Goal: Task Accomplishment & Management: Manage account settings

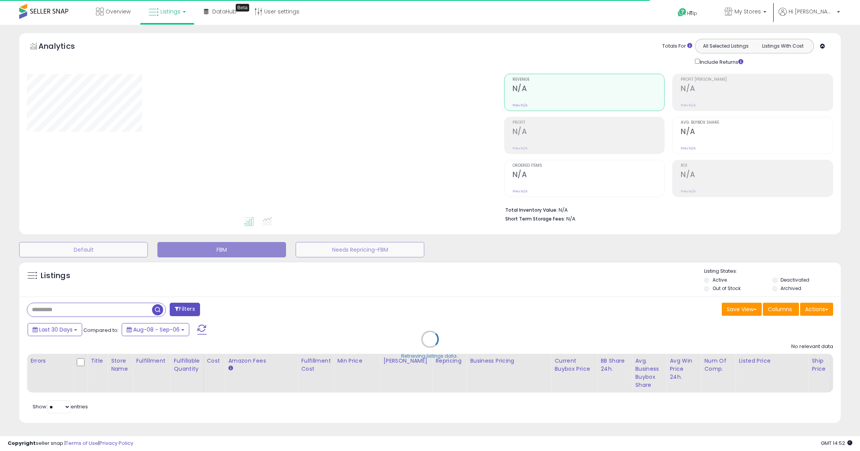
type input "**********"
select select "**"
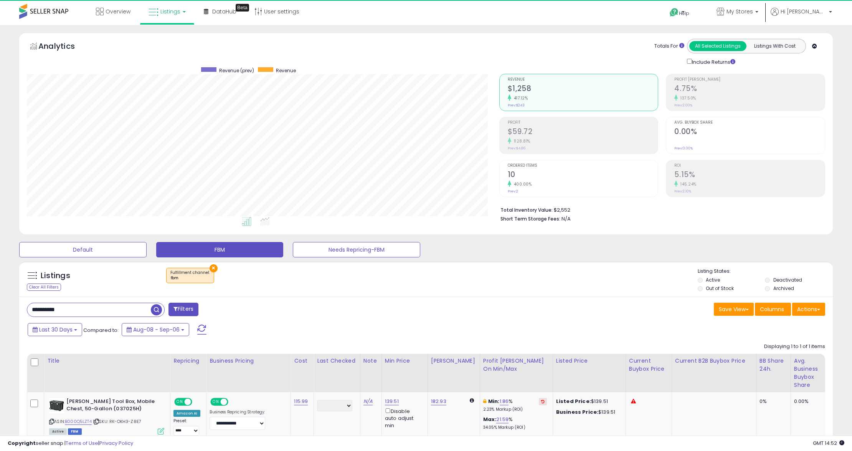
scroll to position [157, 472]
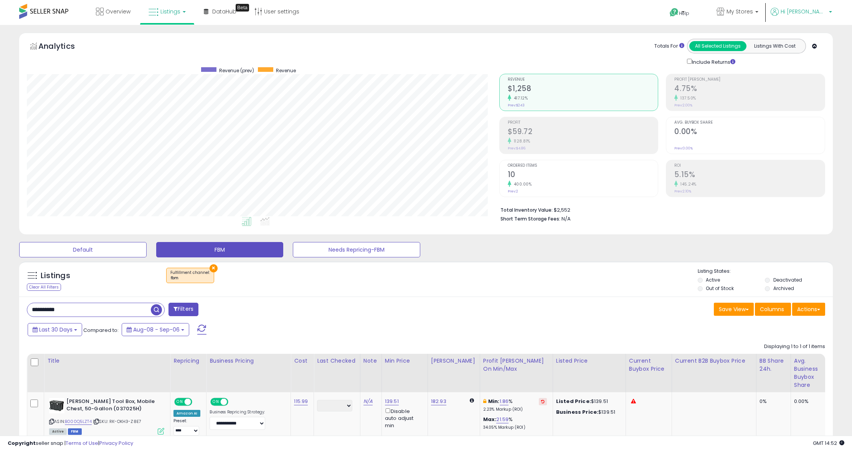
click at [805, 11] on span "Hi [PERSON_NAME]" at bounding box center [804, 12] width 46 height 8
click at [819, 45] on li "Account" at bounding box center [815, 41] width 32 height 19
click at [819, 43] on link "Account" at bounding box center [815, 40] width 20 height 7
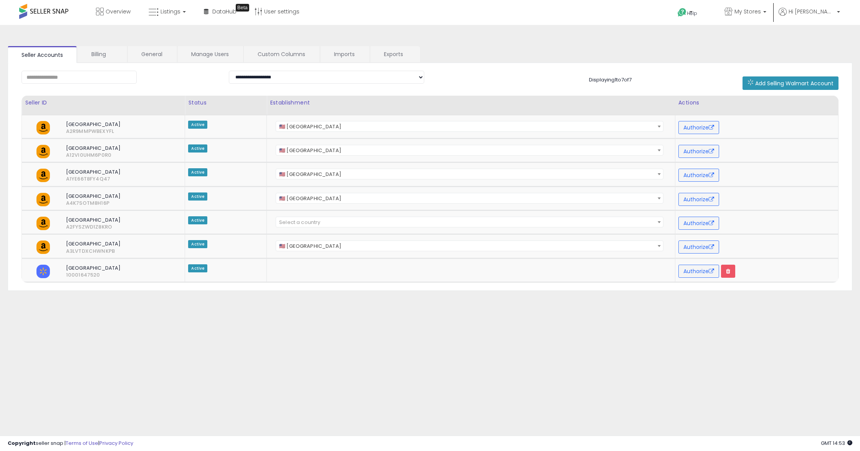
click at [341, 383] on body "Unable to login Retrieving listings data.. has not yet accepted the Terms of Us…" at bounding box center [430, 225] width 860 height 451
click at [436, 360] on div "**********" at bounding box center [430, 197] width 860 height 345
click at [93, 53] on link "Billing" at bounding box center [102, 54] width 49 height 16
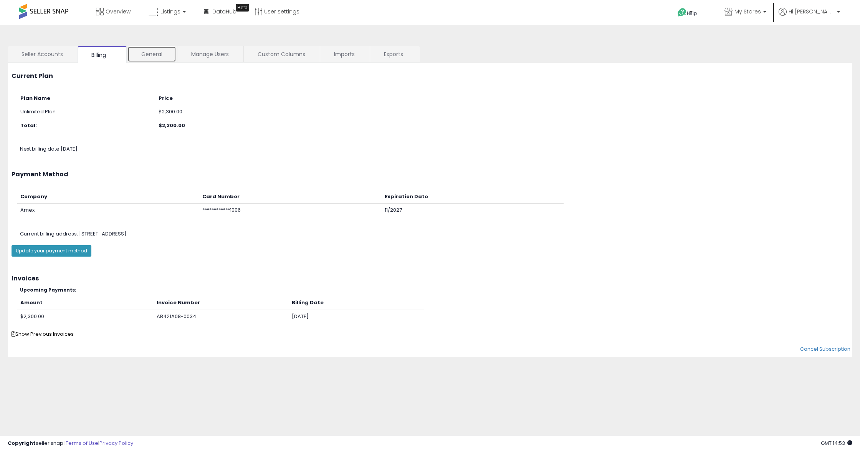
click at [156, 52] on link "General" at bounding box center [151, 54] width 49 height 16
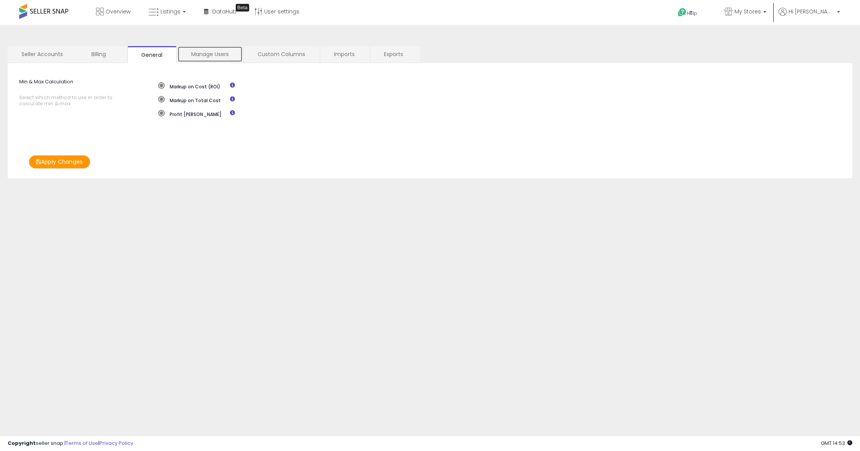
click at [216, 54] on link "Manage Users" at bounding box center [209, 54] width 65 height 16
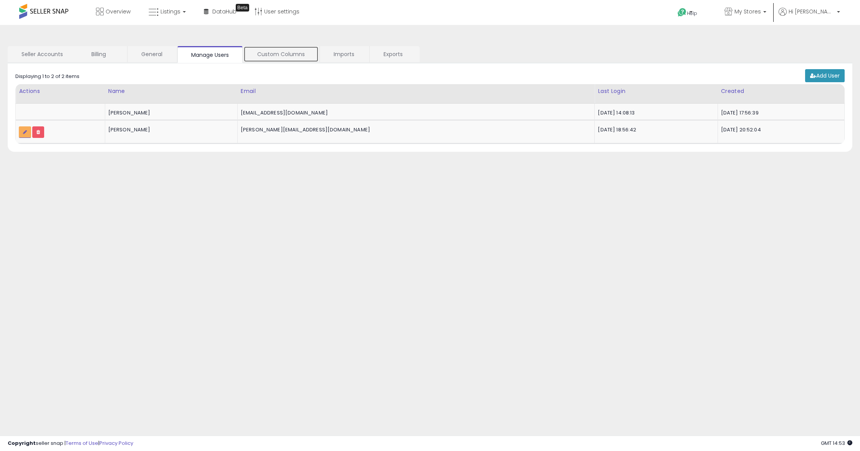
click at [292, 51] on link "Custom Columns" at bounding box center [280, 54] width 75 height 16
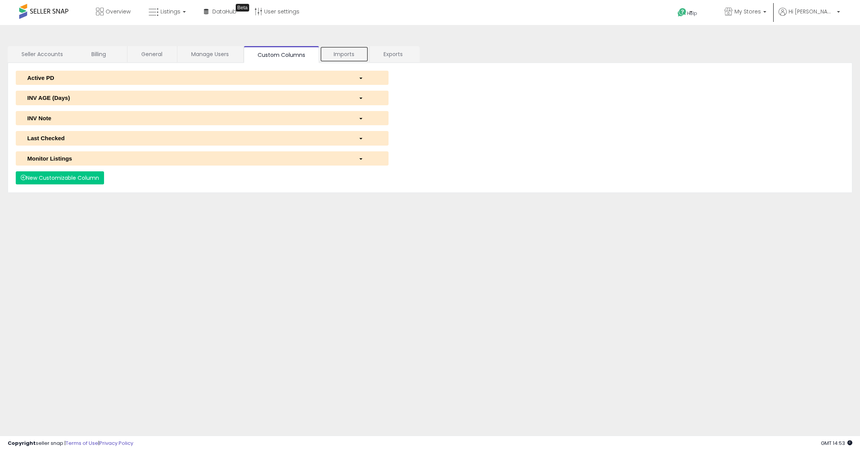
click at [346, 55] on link "Imports" at bounding box center [344, 54] width 49 height 16
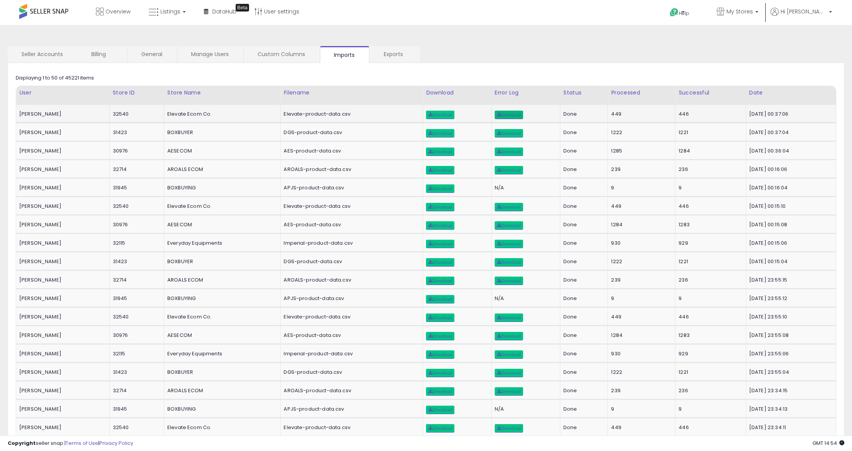
click at [509, 114] on span "Download" at bounding box center [509, 114] width 24 height 5
click at [433, 114] on span "Download" at bounding box center [440, 114] width 24 height 5
click at [392, 51] on link "Exports" at bounding box center [394, 54] width 49 height 16
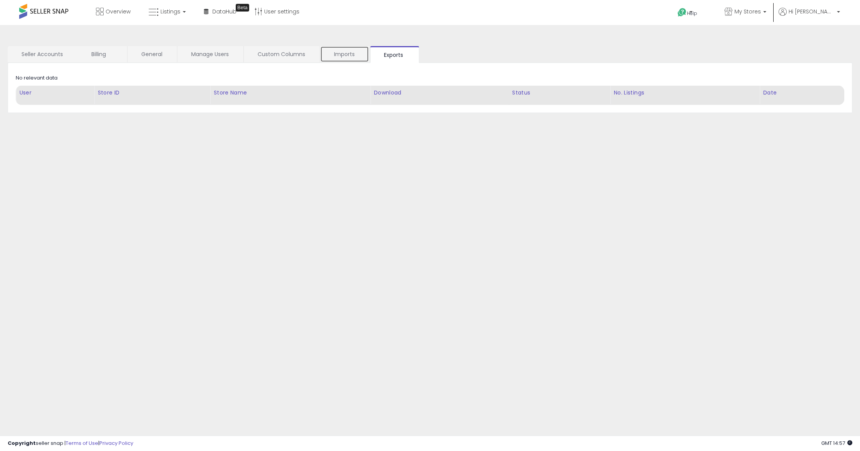
click at [340, 57] on link "Imports" at bounding box center [344, 54] width 49 height 16
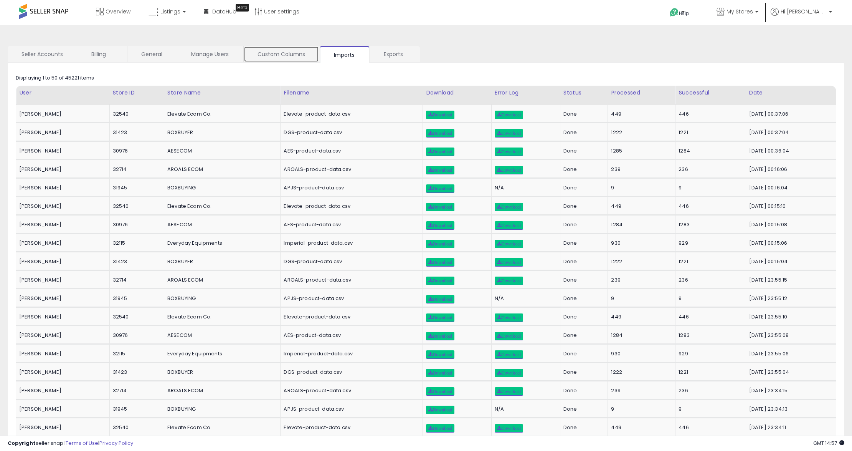
click at [279, 53] on link "Custom Columns" at bounding box center [281, 54] width 75 height 16
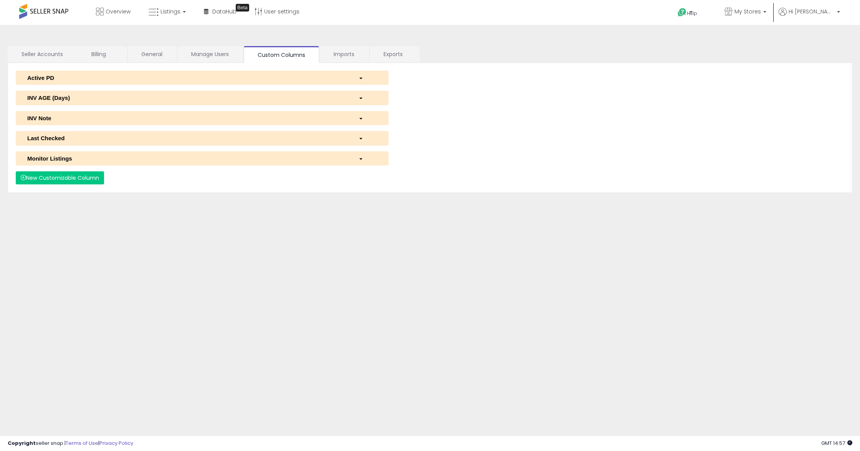
click at [185, 40] on div "**********" at bounding box center [430, 192] width 852 height 319
click at [205, 52] on link "Manage Users" at bounding box center [209, 54] width 65 height 16
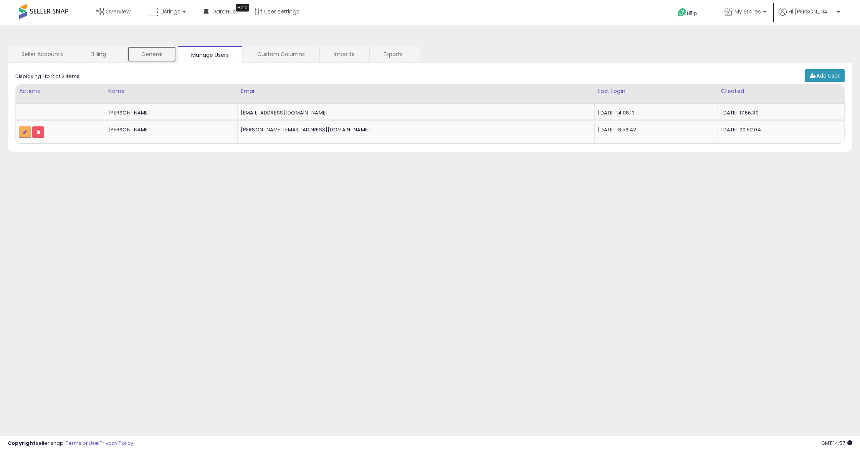
click at [154, 52] on link "General" at bounding box center [151, 54] width 49 height 16
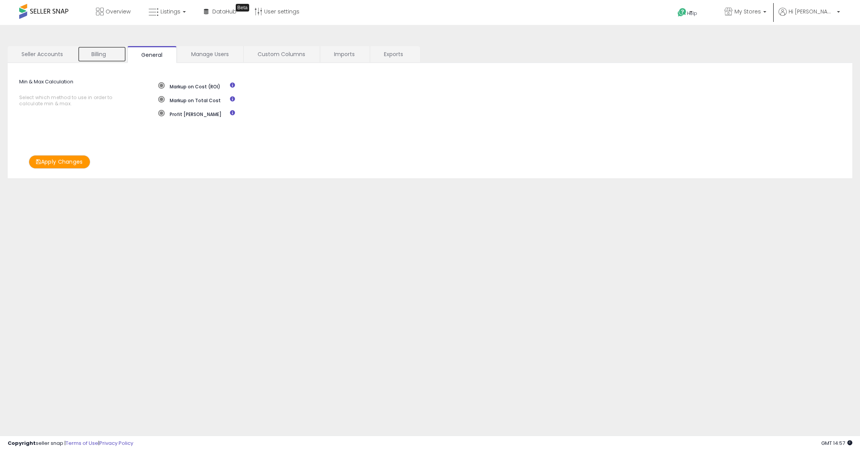
click at [100, 51] on link "Billing" at bounding box center [102, 54] width 49 height 16
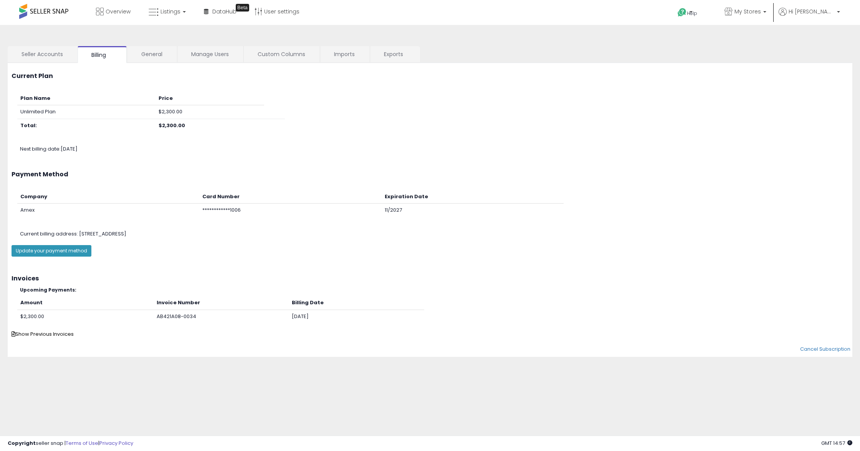
click at [212, 281] on h3 "Invoices" at bounding box center [430, 278] width 837 height 7
click at [26, 334] on span "Show Previous Invoices" at bounding box center [43, 333] width 62 height 7
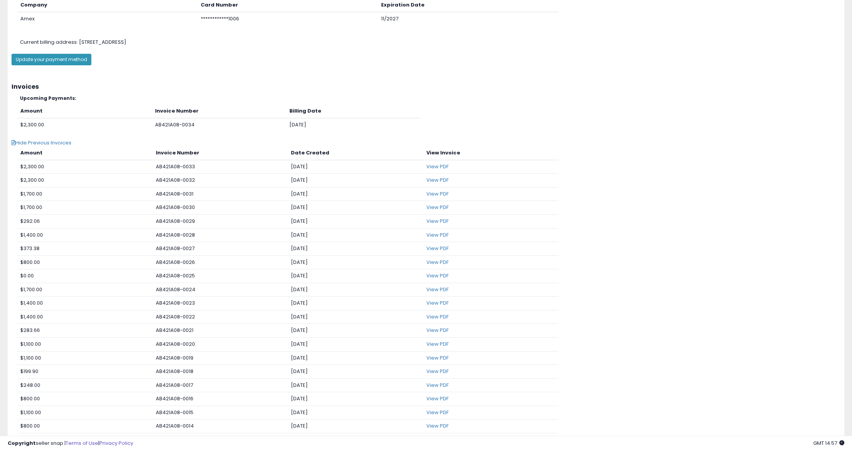
scroll to position [205, 0]
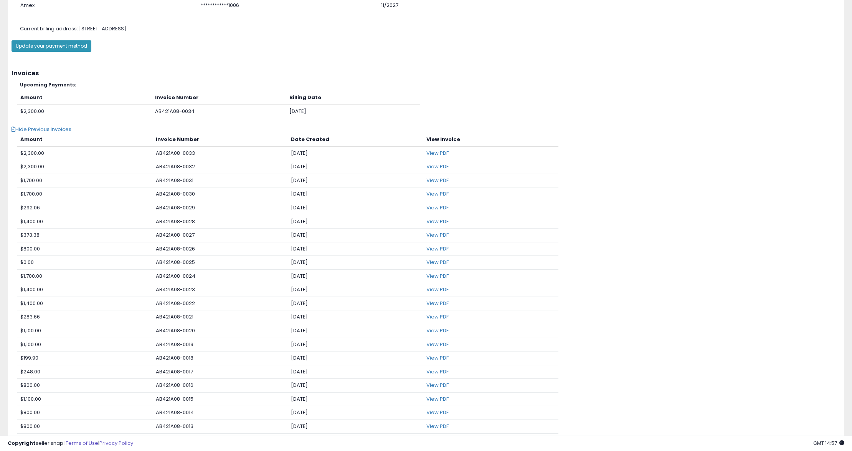
click at [309, 155] on td "[DATE]" at bounding box center [355, 153] width 135 height 14
click at [442, 155] on link "View PDF" at bounding box center [437, 152] width 22 height 7
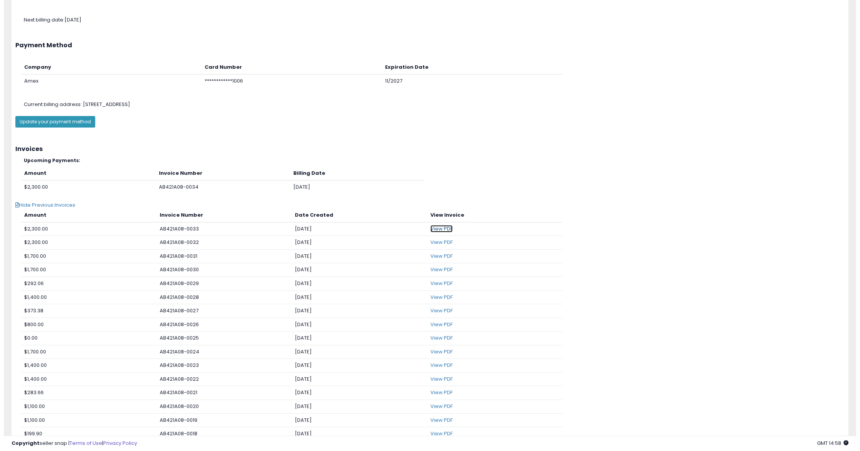
scroll to position [0, 0]
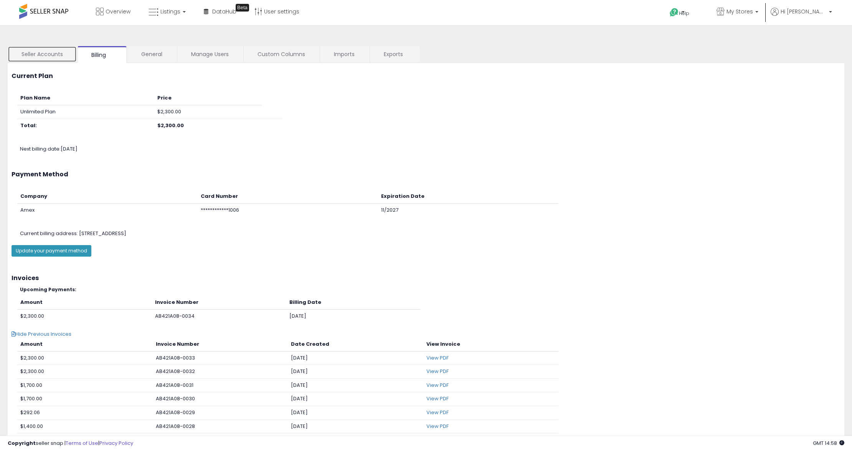
click at [25, 51] on link "Seller Accounts" at bounding box center [42, 54] width 69 height 16
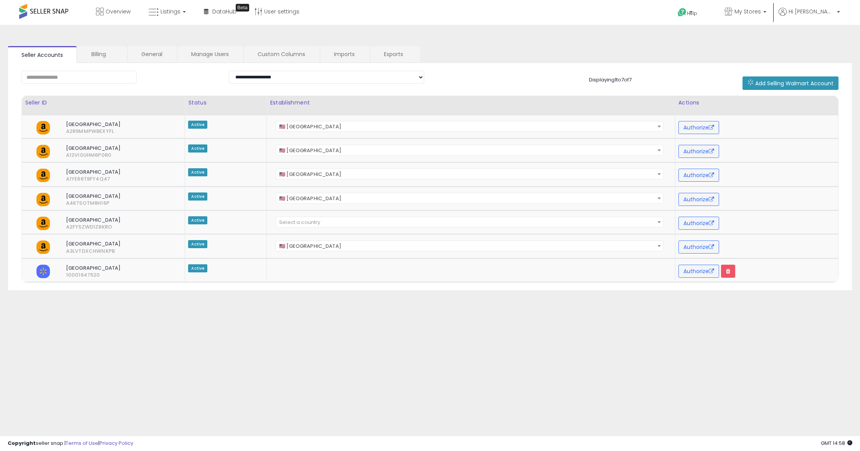
click at [284, 378] on body "Unable to login Retrieving listings data.. has not yet accepted the Terms of Us…" at bounding box center [430, 225] width 860 height 451
click at [438, 343] on div "**********" at bounding box center [430, 192] width 852 height 319
click at [313, 223] on span "Select a country" at bounding box center [299, 221] width 41 height 7
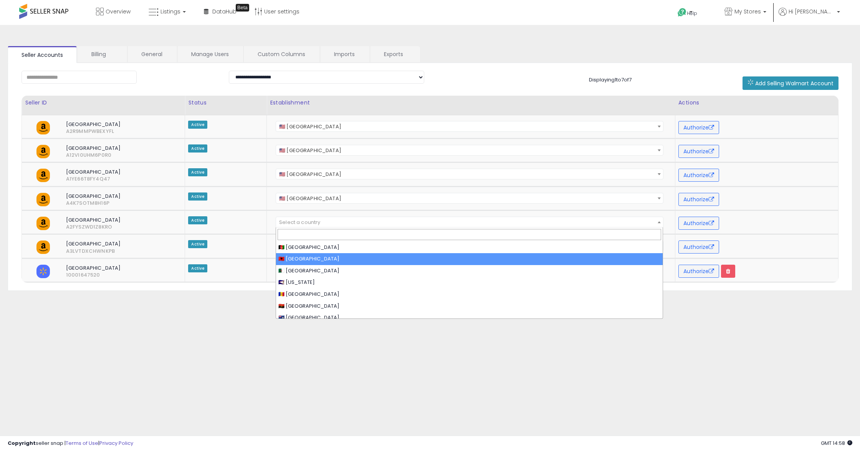
click at [176, 369] on div "**********" at bounding box center [430, 197] width 860 height 345
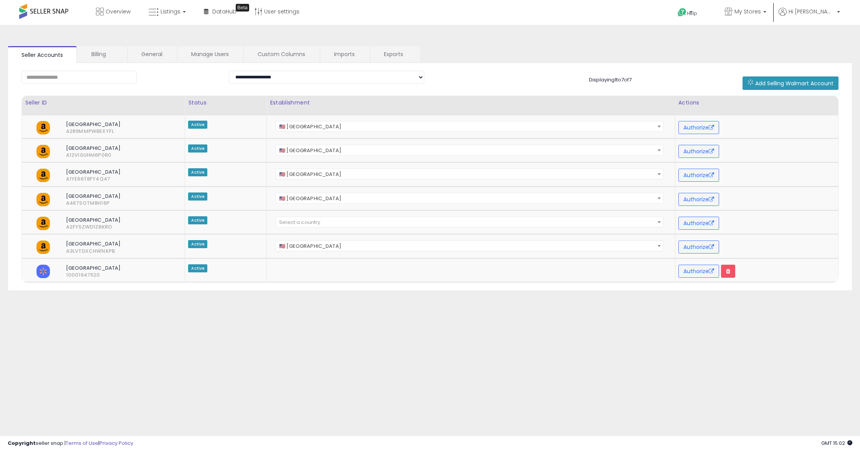
click at [314, 332] on div "**********" at bounding box center [430, 192] width 852 height 319
drag, startPoint x: 569, startPoint y: 390, endPoint x: 538, endPoint y: 361, distance: 42.6
click at [569, 390] on body "Unable to login Retrieving listings data.. has not yet accepted the Terms of Us…" at bounding box center [430, 225] width 860 height 451
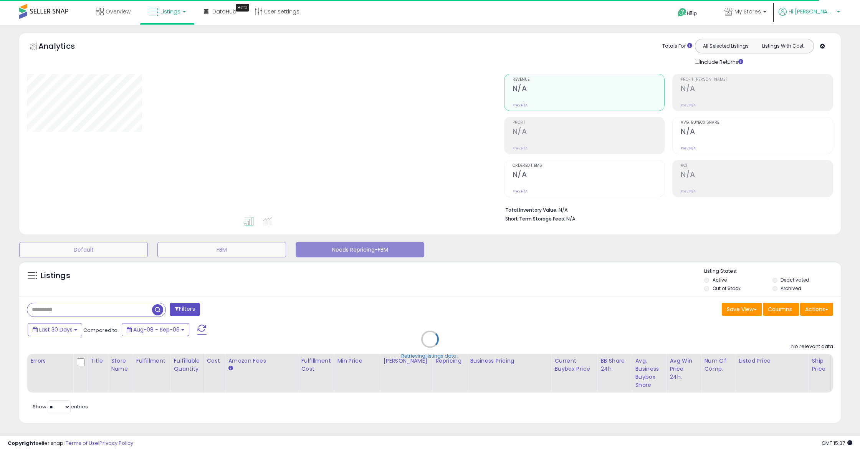
drag, startPoint x: 828, startPoint y: 10, endPoint x: 832, endPoint y: 10, distance: 3.9
click at [828, 10] on span "Hi [PERSON_NAME]" at bounding box center [811, 12] width 46 height 8
click at [826, 62] on link "Profile" at bounding box center [822, 61] width 15 height 7
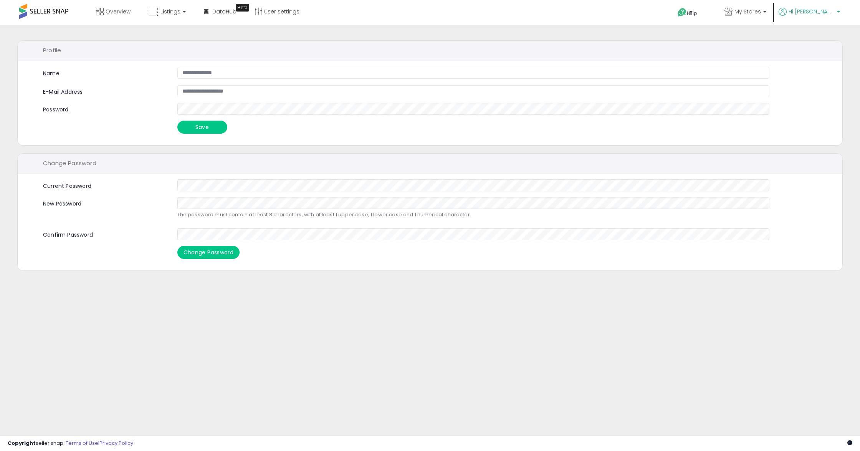
click at [823, 12] on span "Hi [PERSON_NAME]" at bounding box center [811, 12] width 46 height 8
click at [818, 39] on link "Account" at bounding box center [822, 40] width 20 height 7
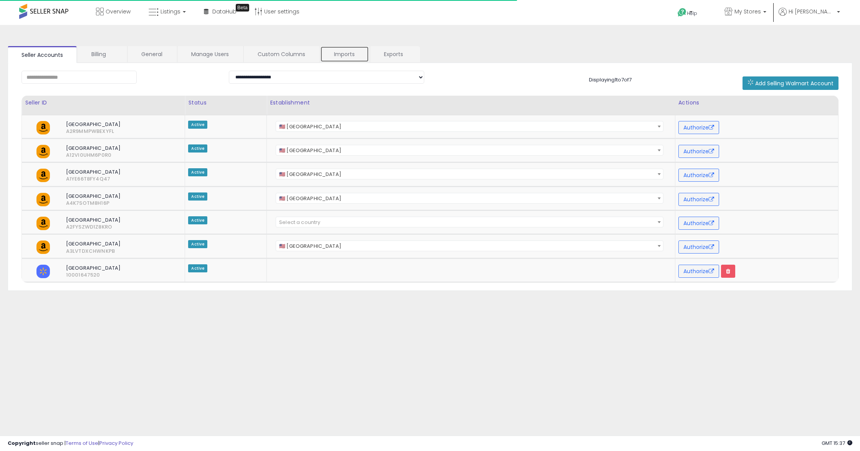
click at [347, 53] on link "Imports" at bounding box center [344, 54] width 49 height 16
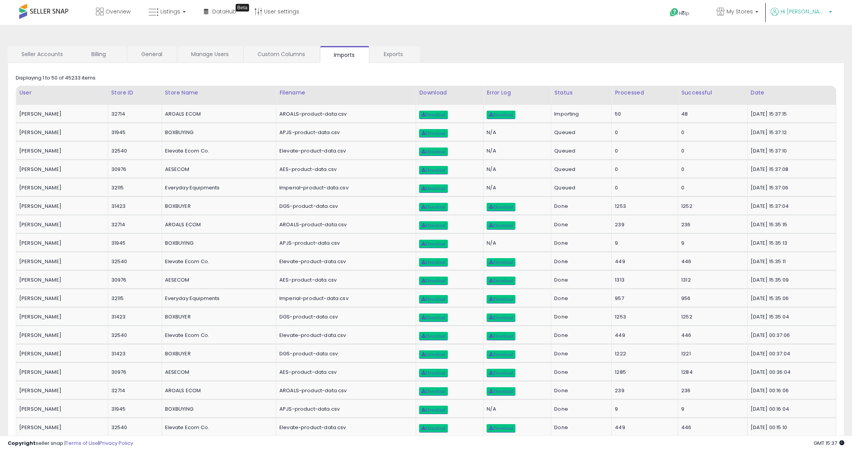
click at [825, 14] on span "Hi [PERSON_NAME]" at bounding box center [804, 12] width 46 height 8
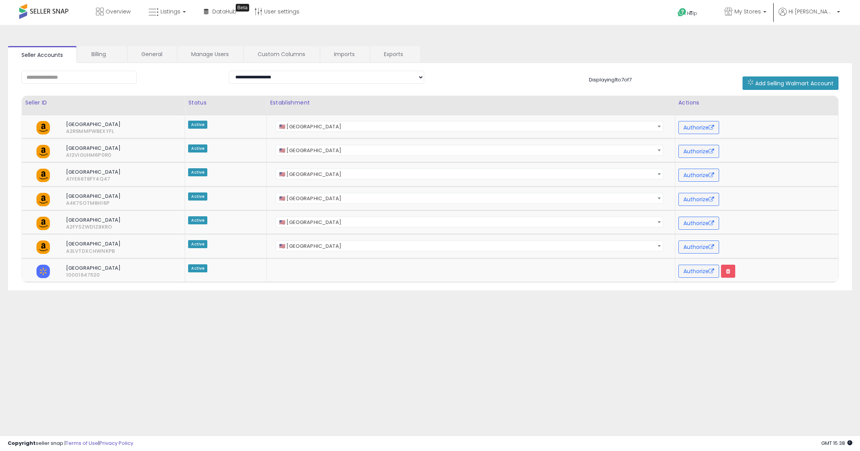
click at [522, 338] on div "**********" at bounding box center [430, 192] width 852 height 319
click at [341, 51] on link "Imports" at bounding box center [344, 54] width 49 height 16
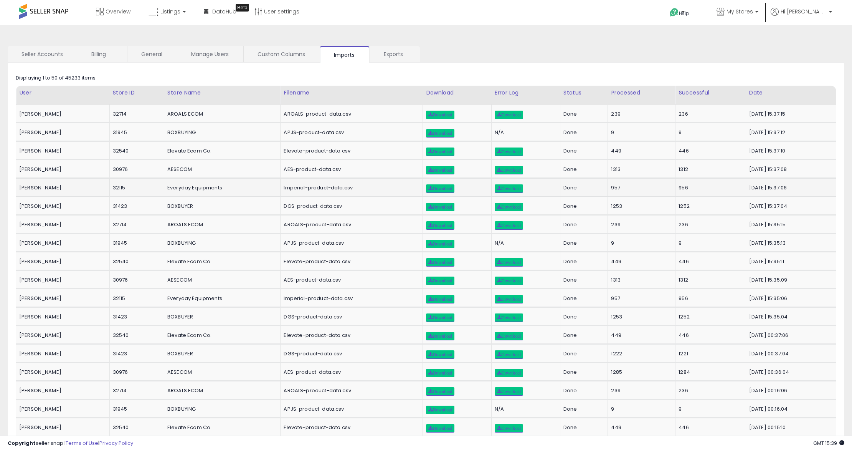
click at [630, 190] on div "957" at bounding box center [640, 187] width 58 height 7
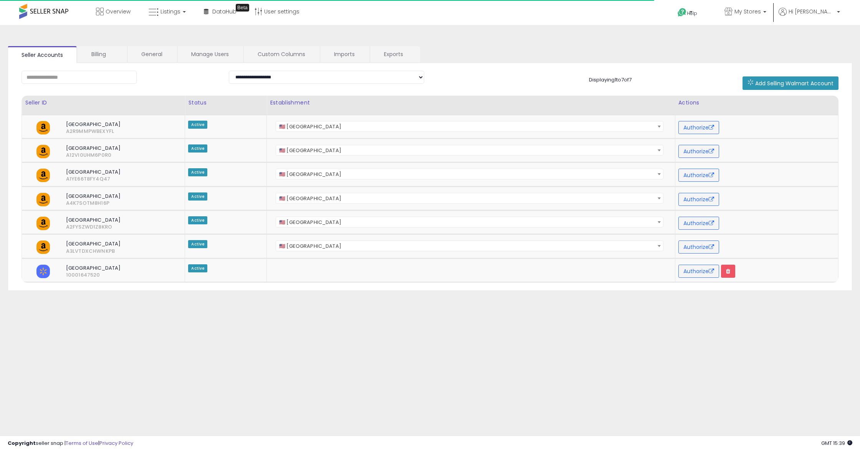
click at [400, 356] on div "**********" at bounding box center [430, 197] width 860 height 345
